Goal: Navigation & Orientation: Find specific page/section

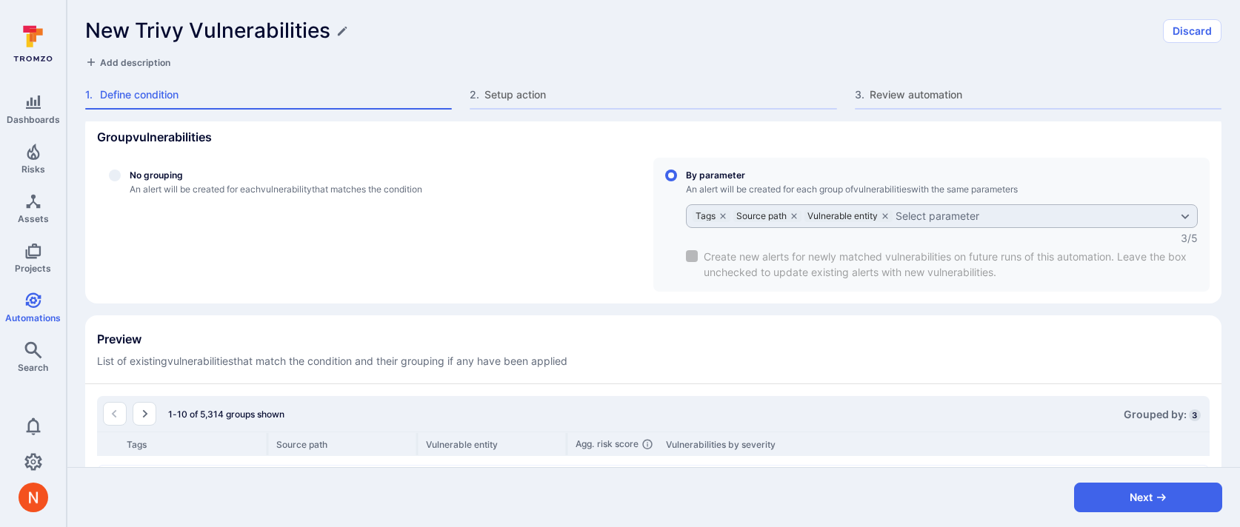
scroll to position [449, 0]
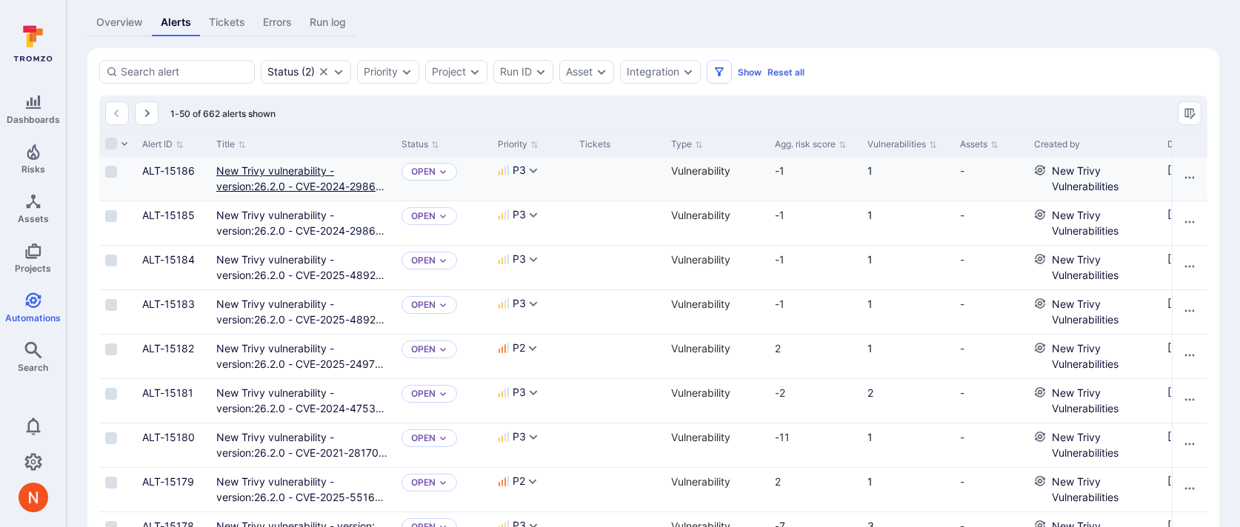
scroll to position [29, 0]
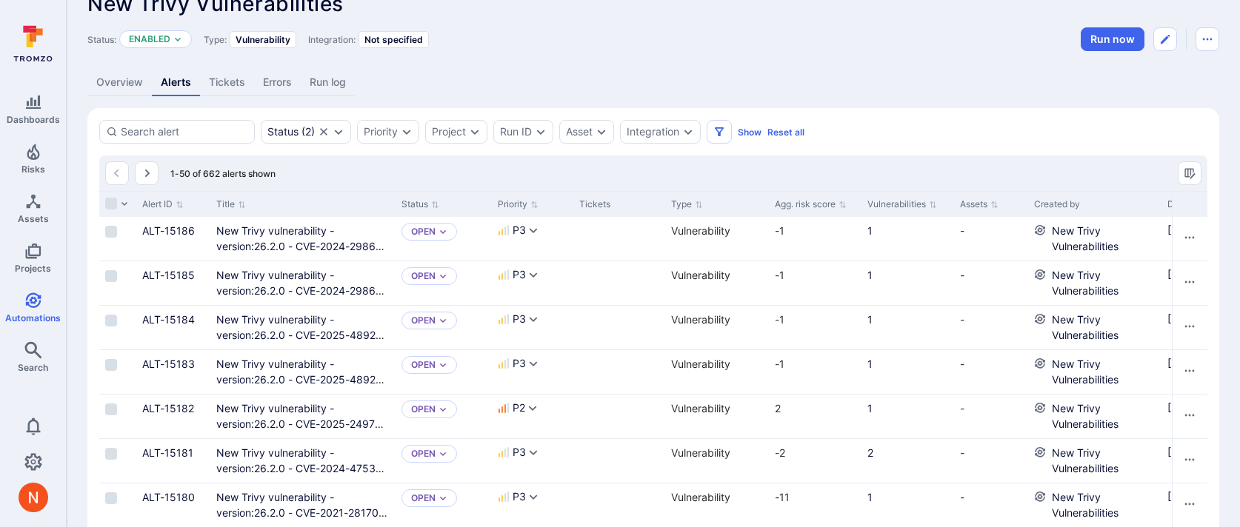
click at [140, 87] on link "Overview" at bounding box center [119, 82] width 64 height 27
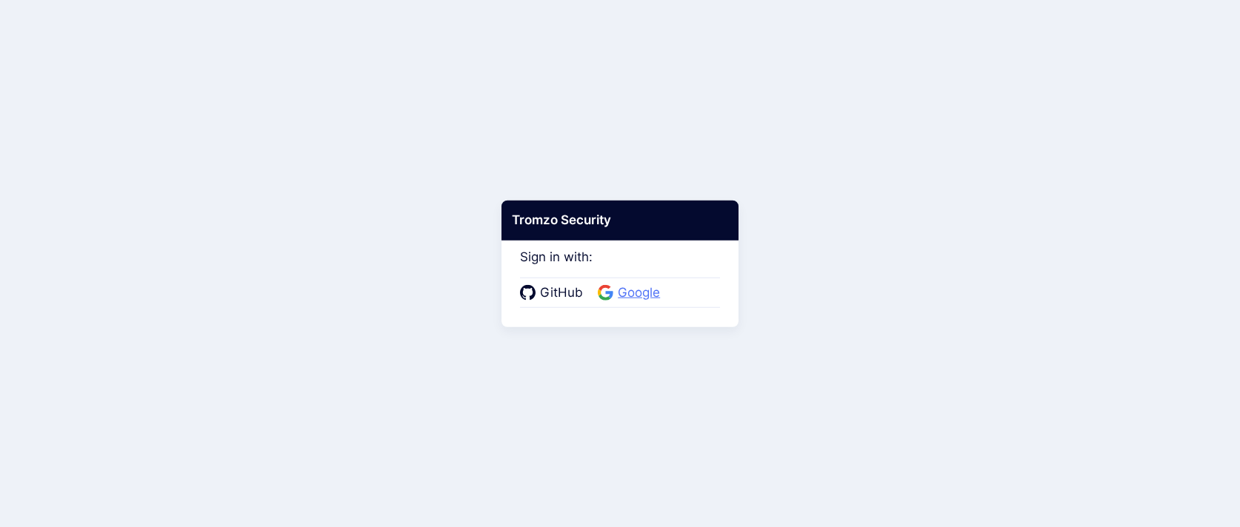
click at [646, 289] on span "Google" at bounding box center [638, 293] width 51 height 19
